Goal: Information Seeking & Learning: Learn about a topic

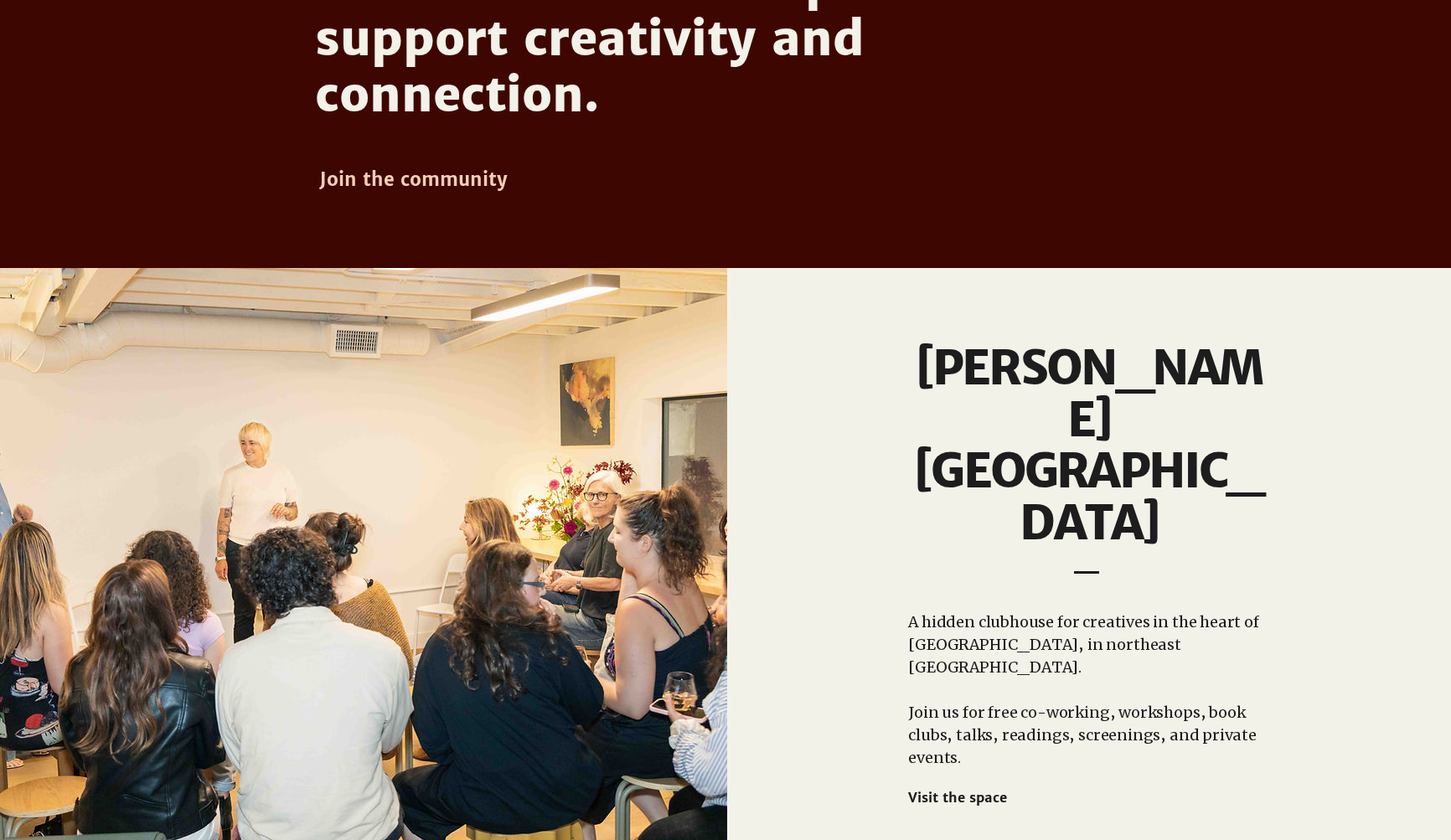
scroll to position [1263, 0]
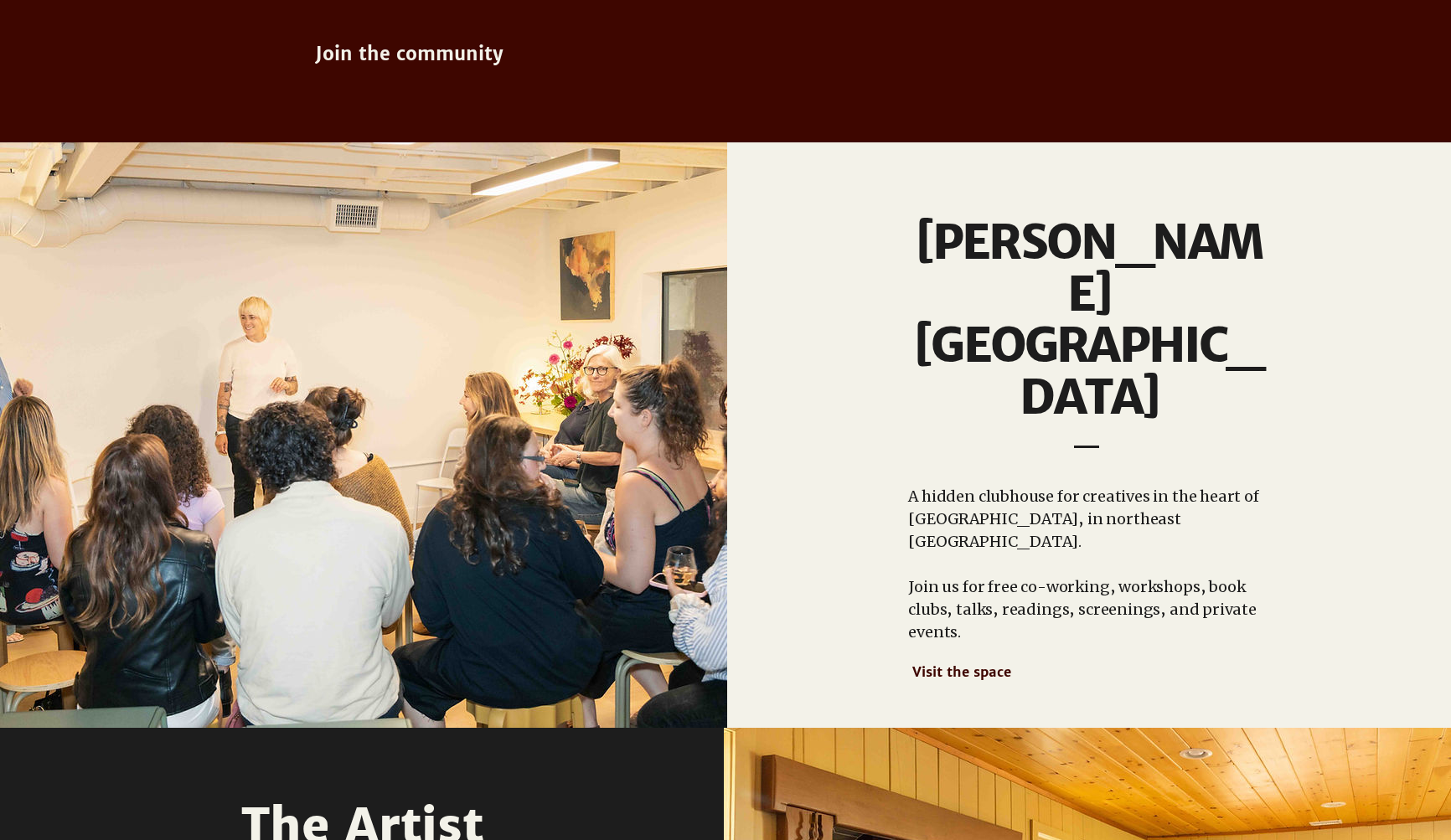
click at [959, 664] on span "Visit the space" at bounding box center [962, 672] width 99 height 17
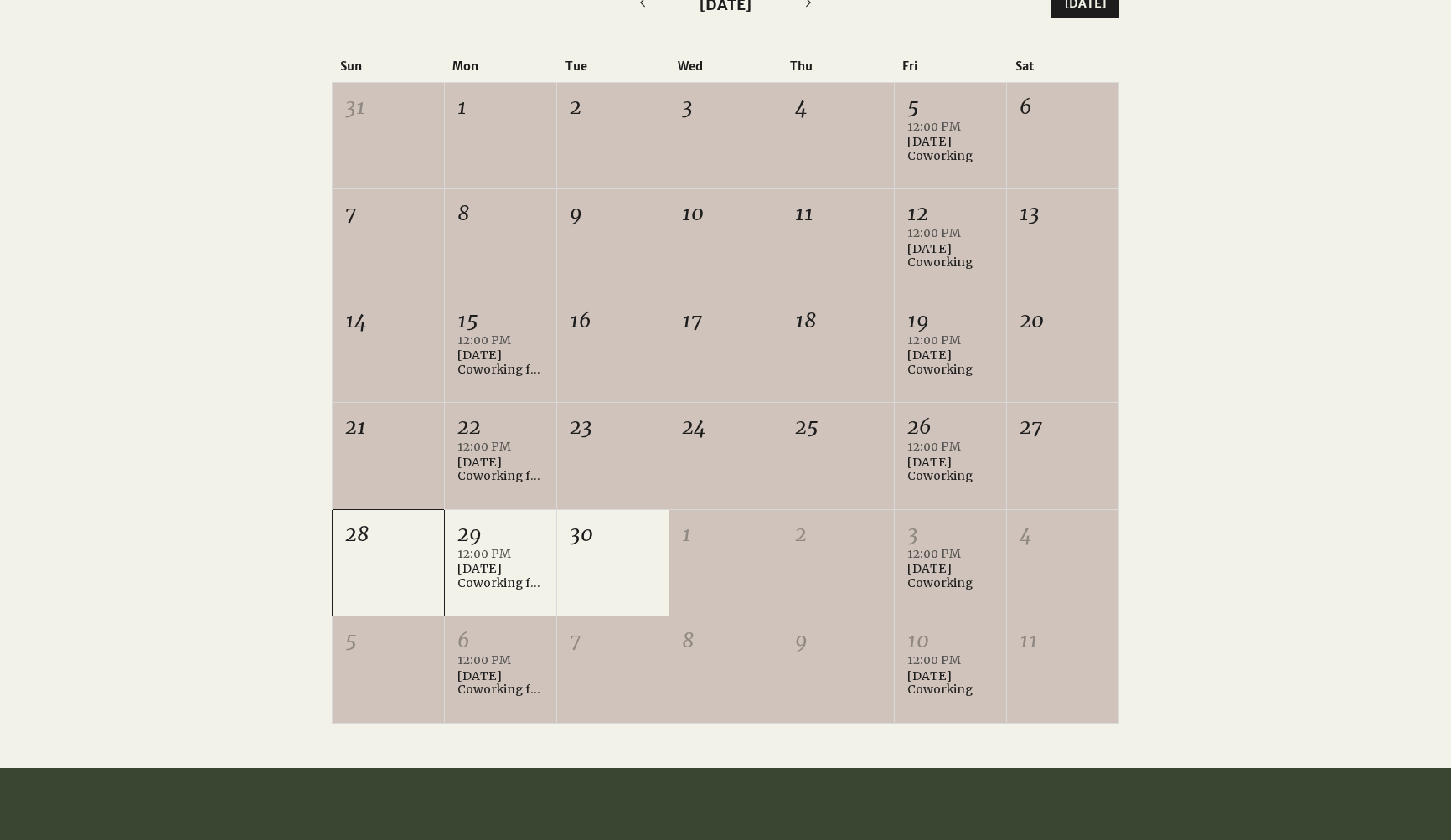
scroll to position [515, 0]
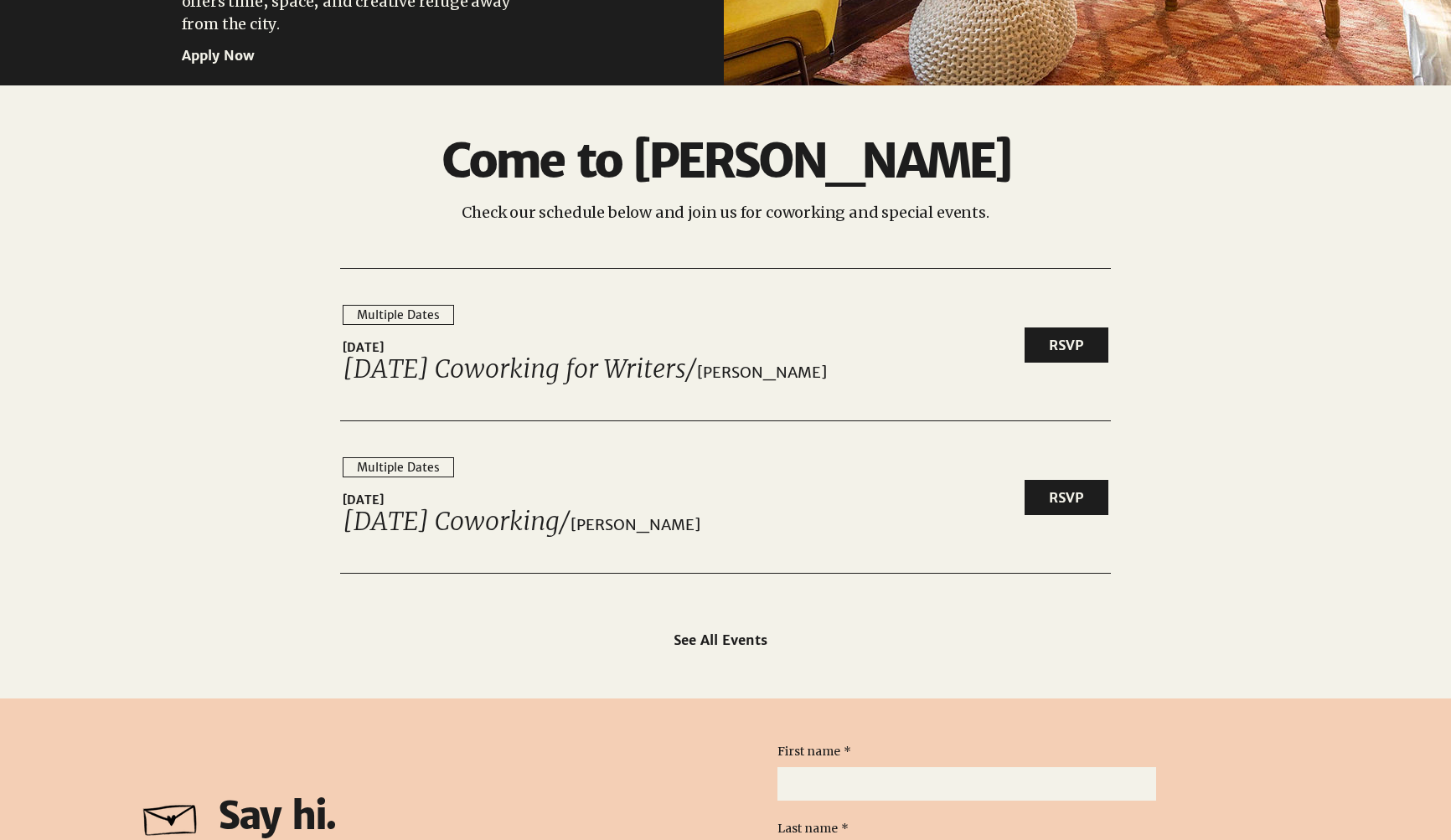
scroll to position [2515, 0]
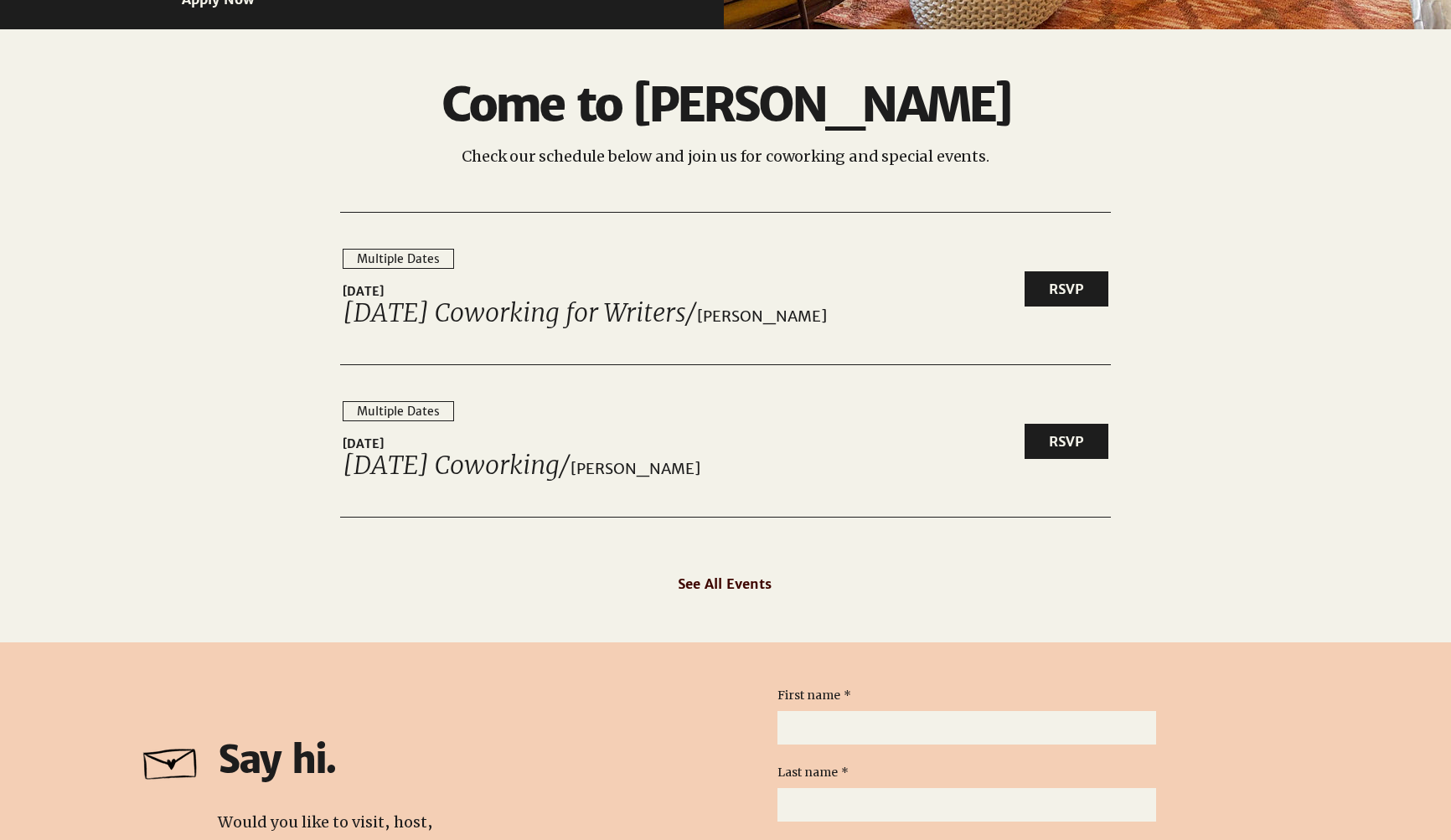
click at [743, 587] on span "See All Events" at bounding box center [725, 584] width 94 height 17
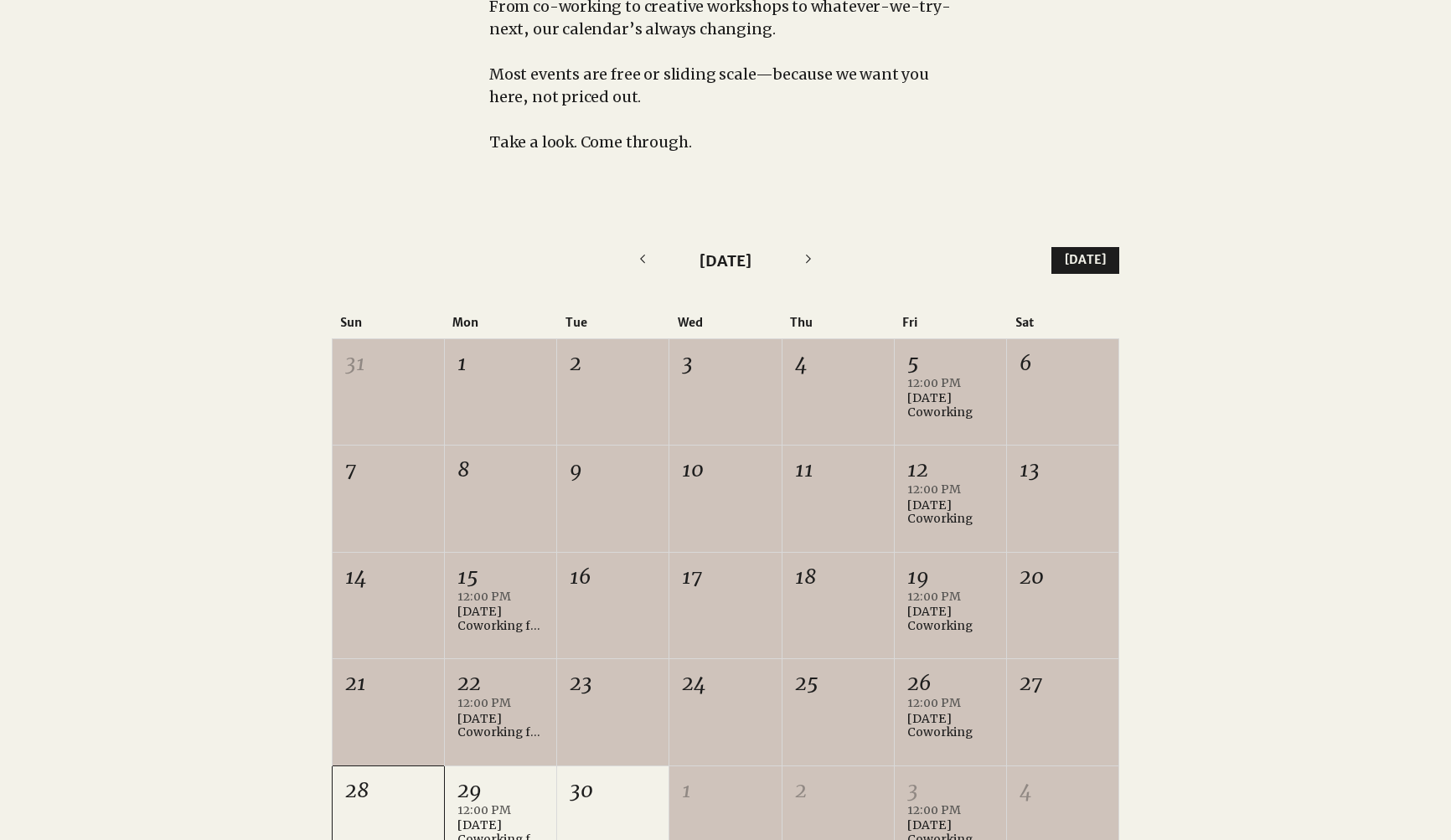
scroll to position [190, 0]
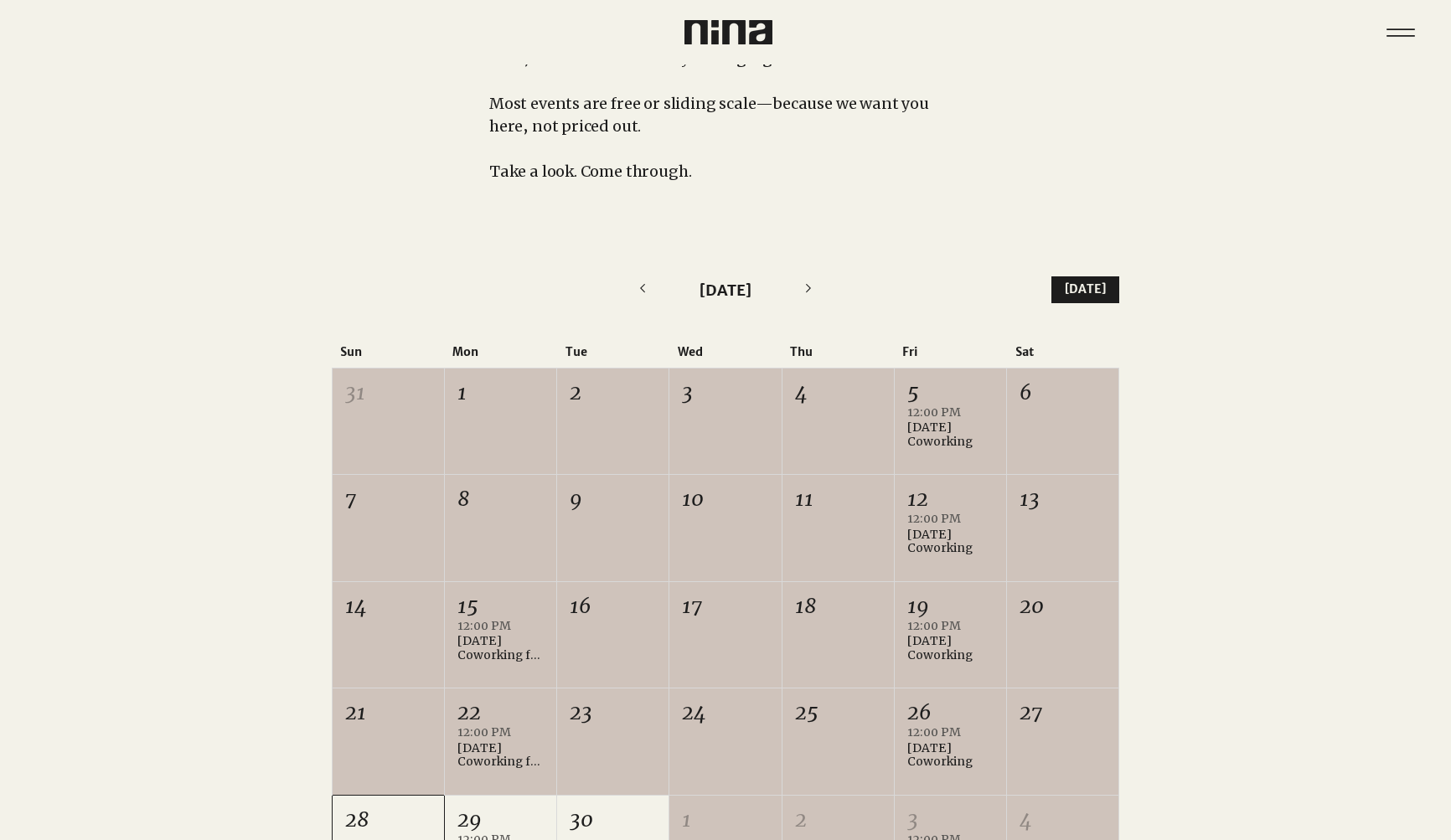
click at [806, 285] on icon "Next month" at bounding box center [808, 287] width 22 height 22
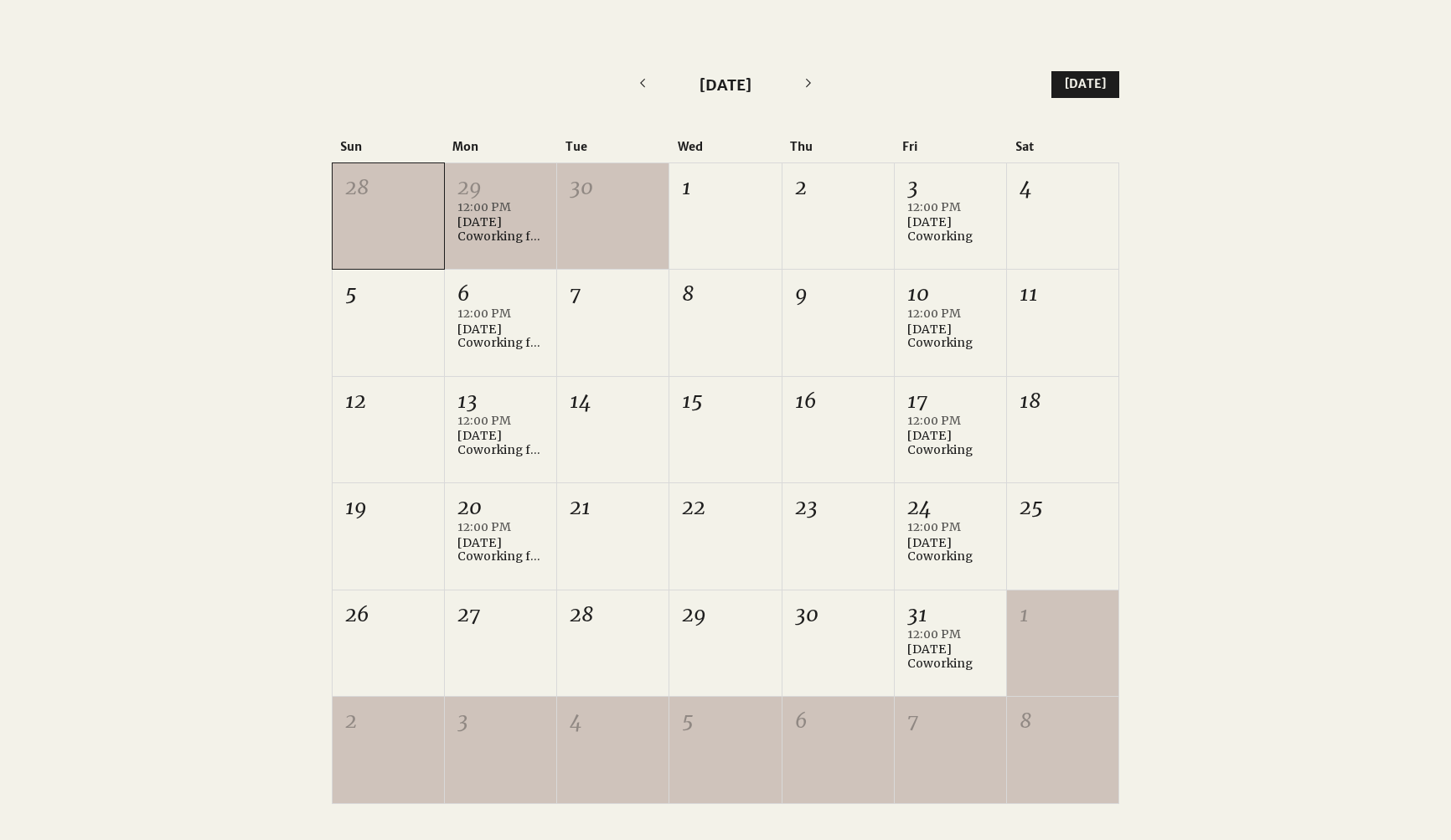
scroll to position [398, 0]
click at [520, 441] on div "[DATE] Coworking for Writers" at bounding box center [501, 441] width 86 height 29
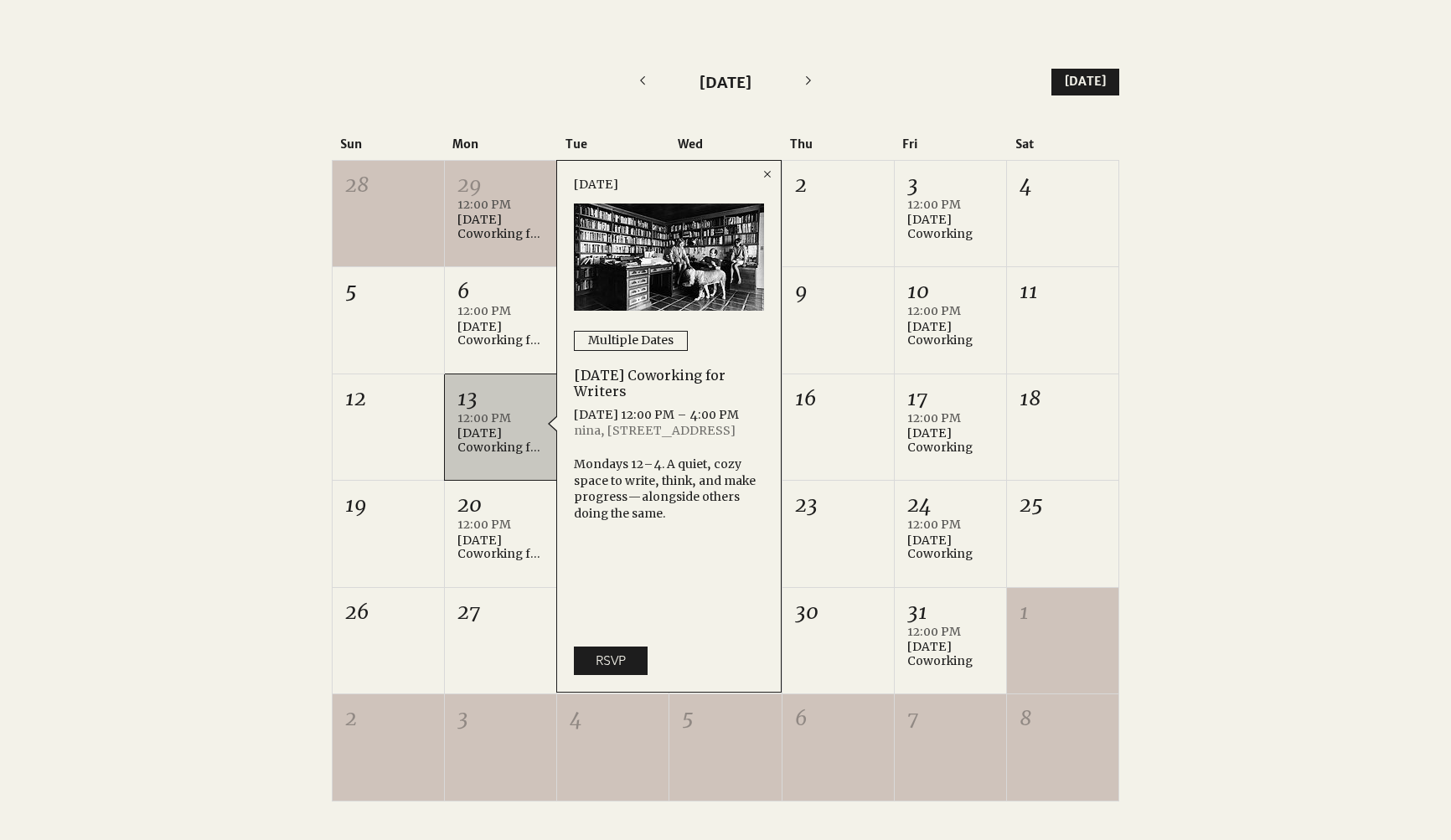
click at [224, 459] on div at bounding box center [726, 433] width 1451 height 827
click at [217, 267] on div at bounding box center [726, 433] width 1451 height 827
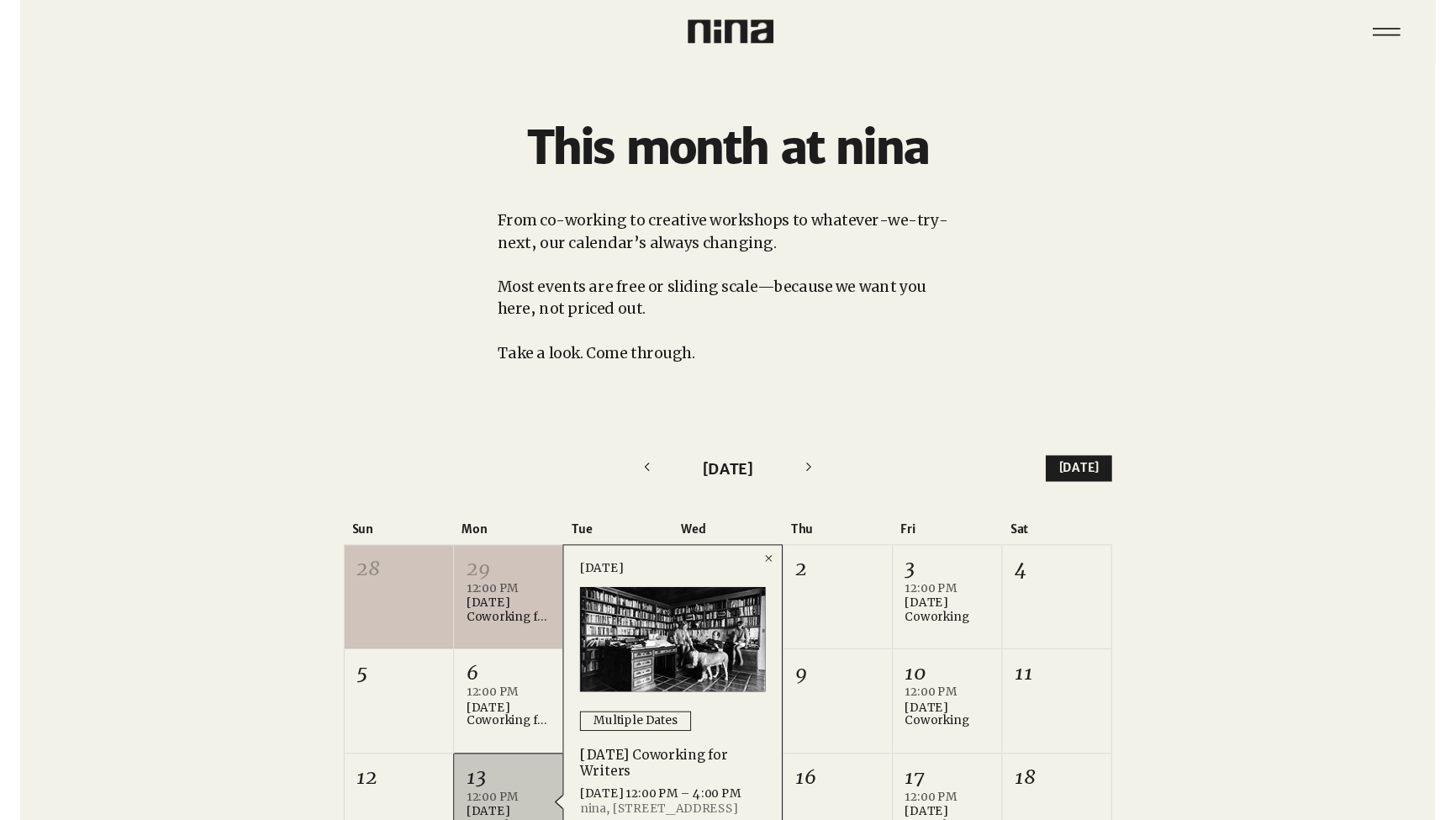
scroll to position [0, 0]
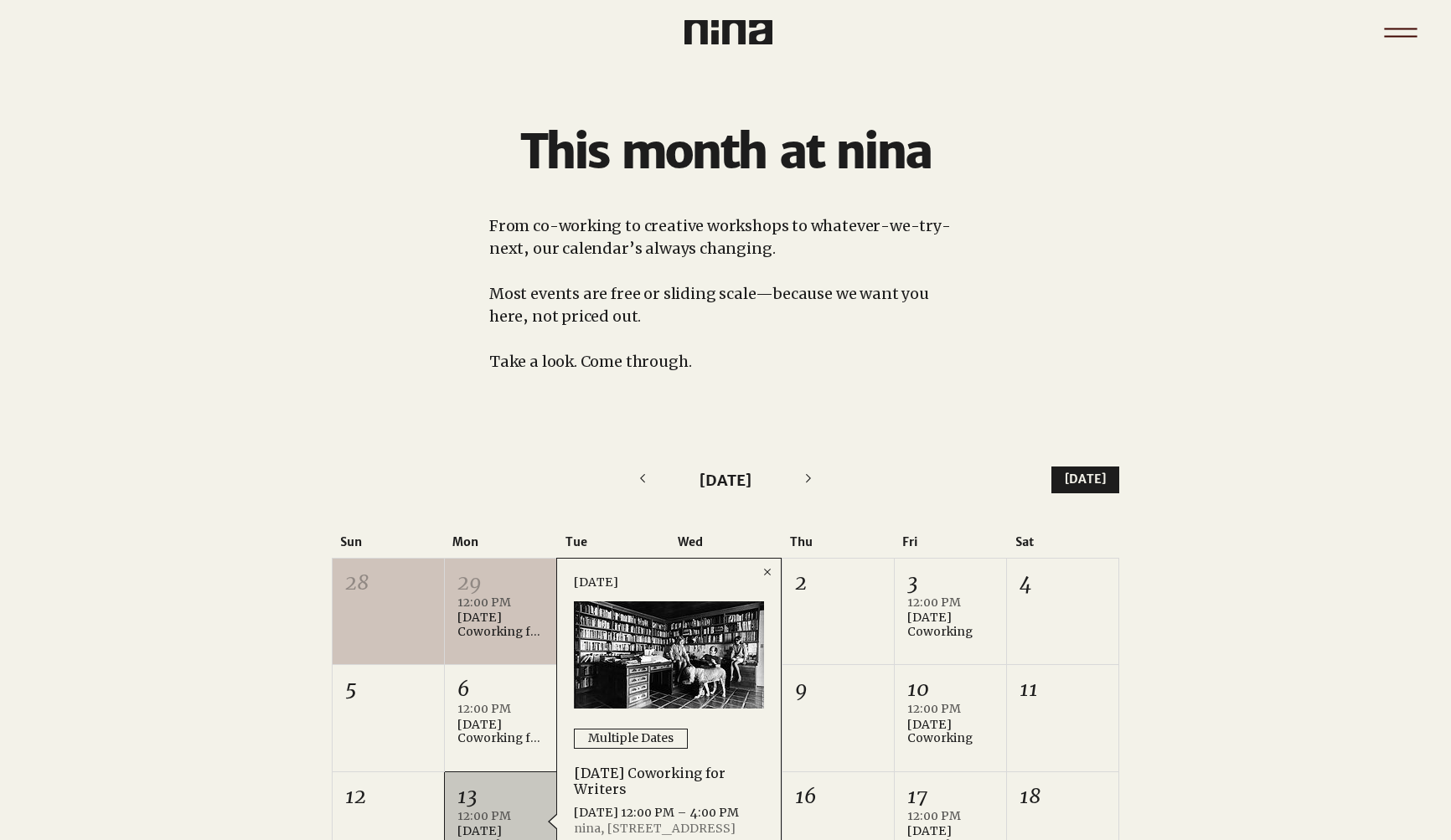
click at [1395, 26] on icon "Menu" at bounding box center [1400, 32] width 58 height 58
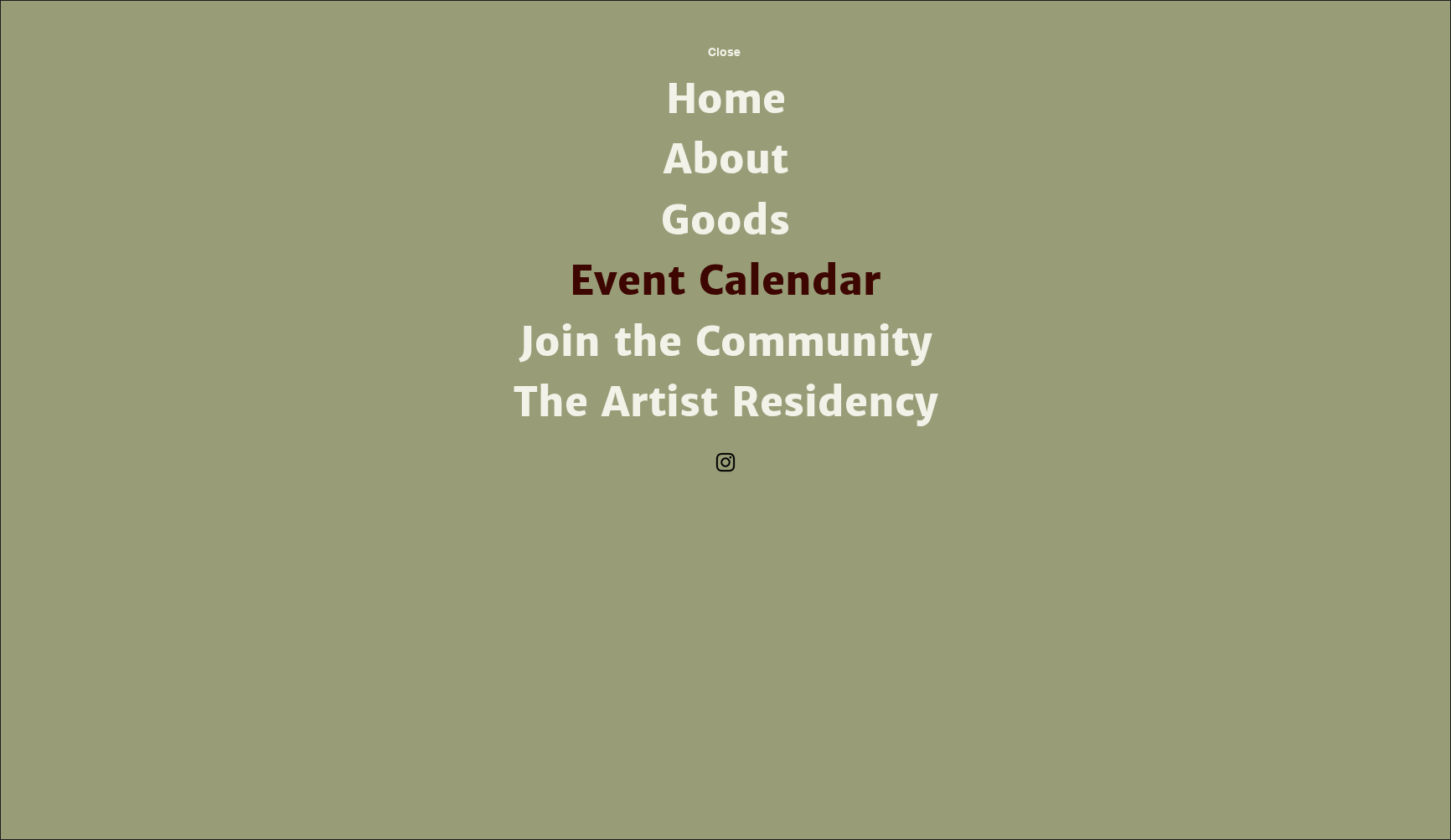
click at [732, 467] on img "Instagram" at bounding box center [726, 462] width 25 height 25
